Goal: Information Seeking & Learning: Learn about a topic

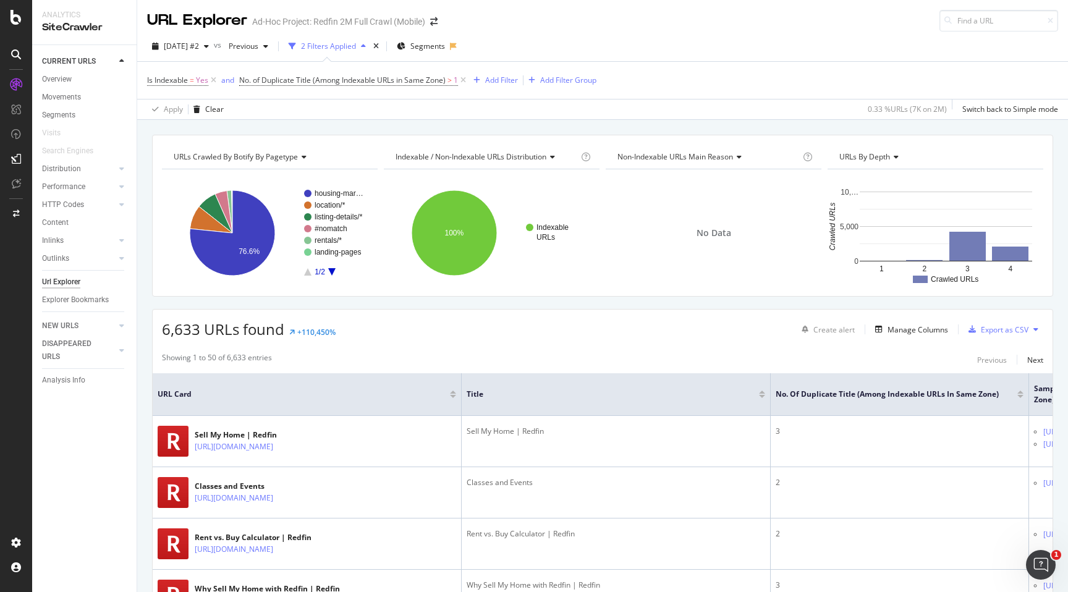
scroll to position [2870, 0]
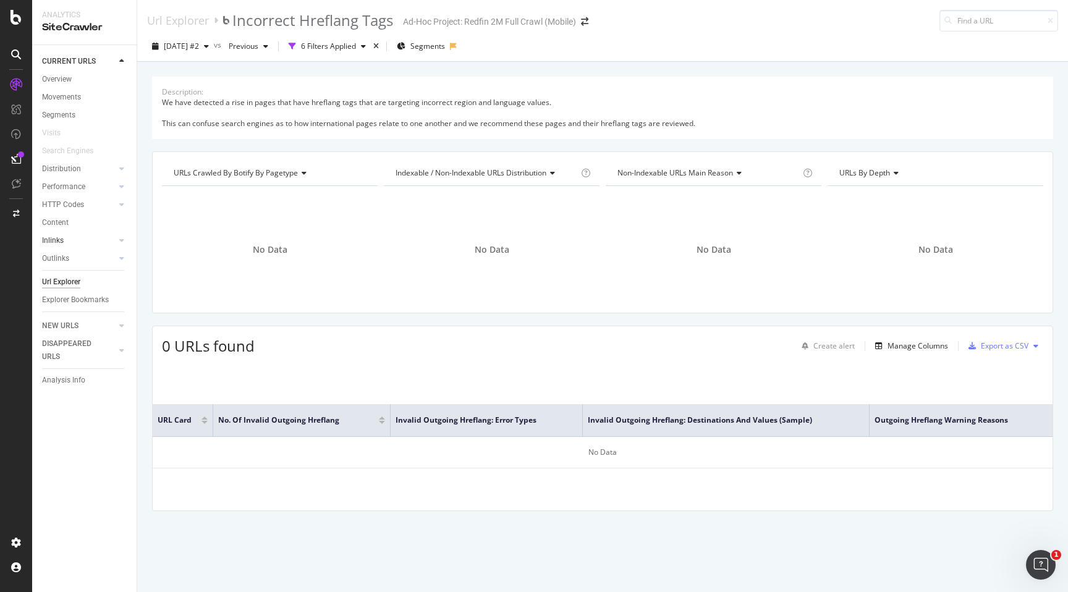
click at [115, 238] on div at bounding box center [109, 240] width 12 height 12
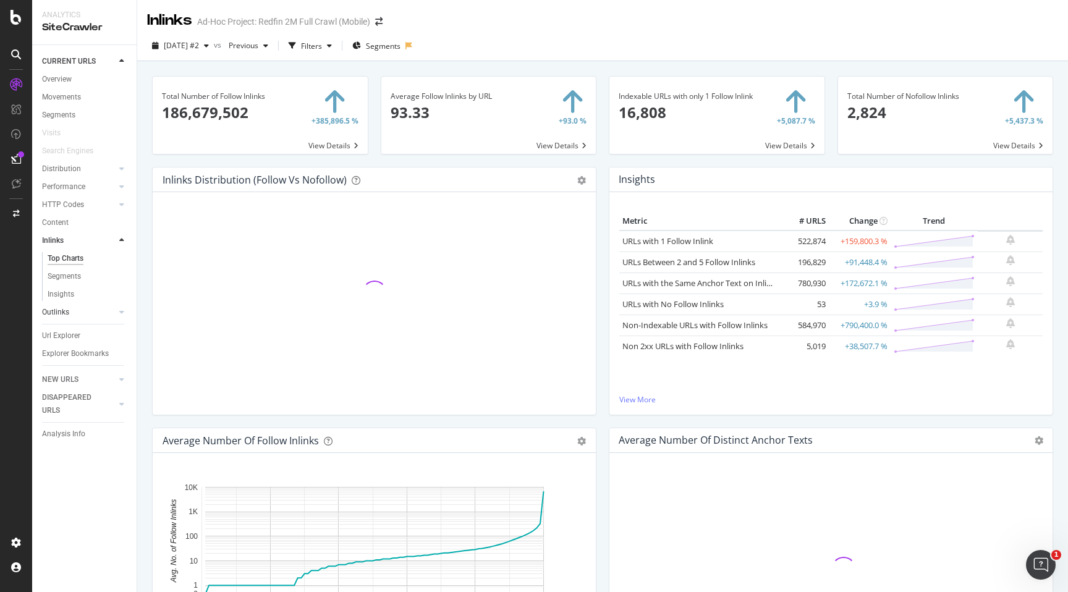
click at [113, 311] on div at bounding box center [109, 312] width 12 height 12
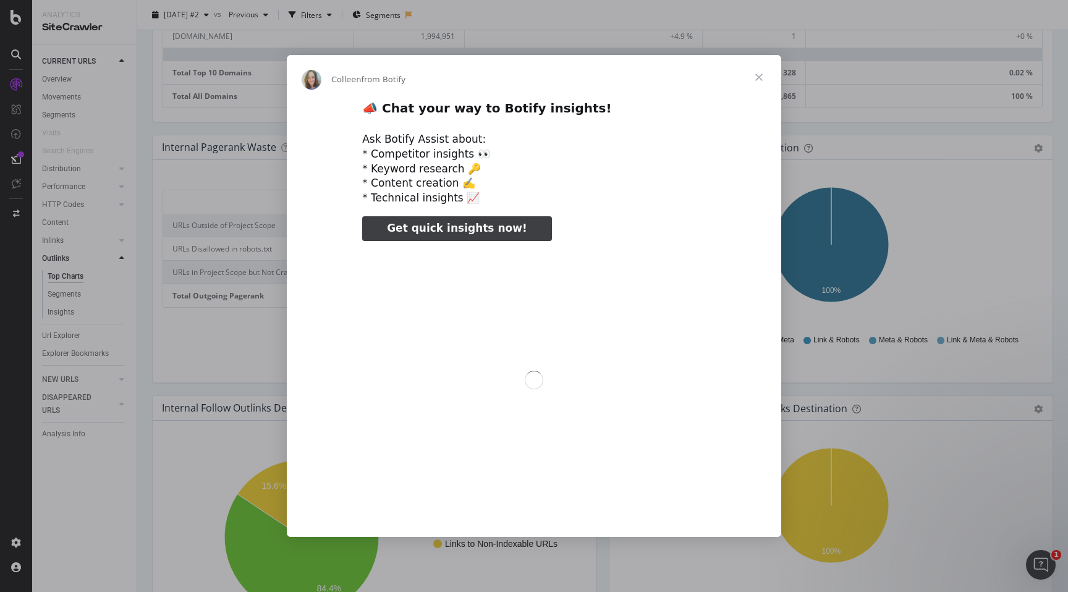
scroll to position [759, 0]
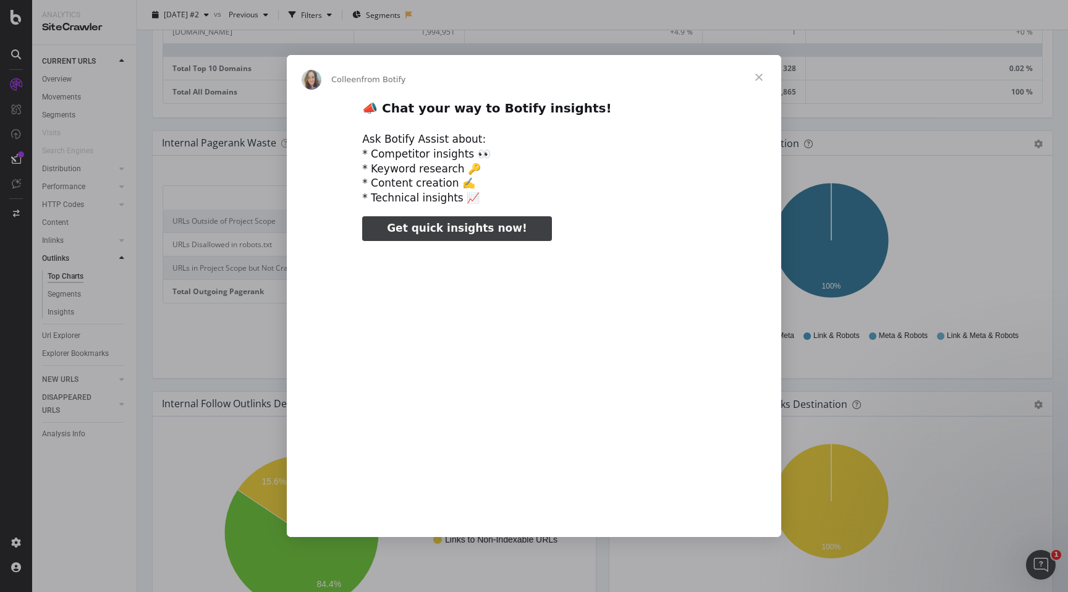
type input "79758"
click at [760, 77] on span "Close" at bounding box center [758, 77] width 44 height 44
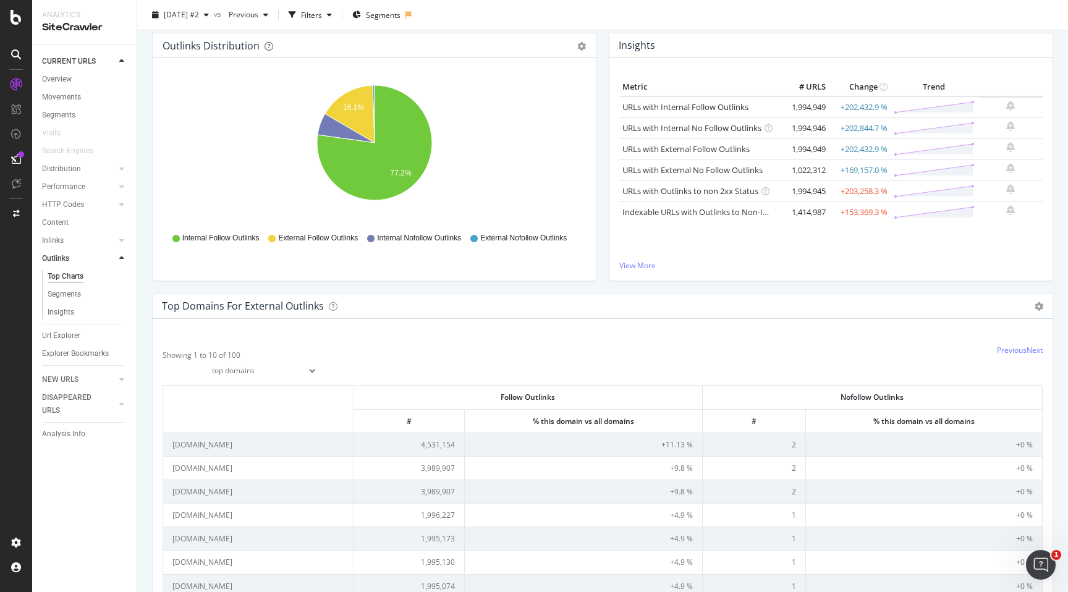
scroll to position [0, 0]
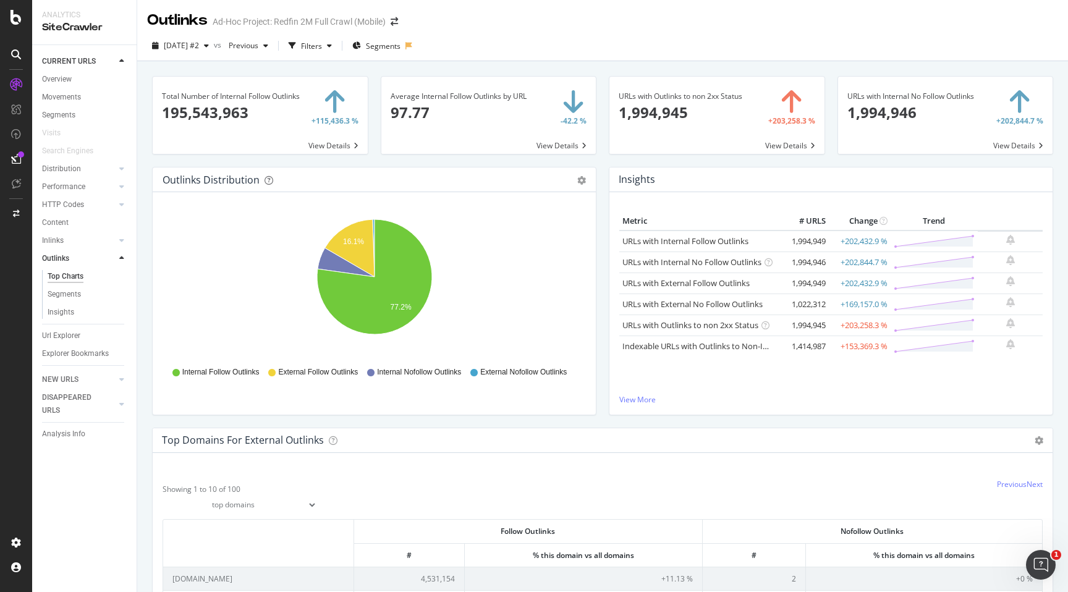
click at [228, 111] on span at bounding box center [260, 115] width 215 height 77
